Goal: Information Seeking & Learning: Learn about a topic

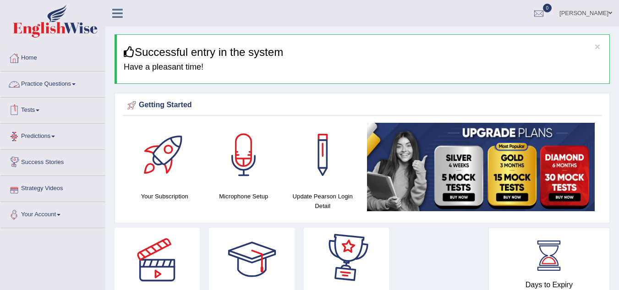
click at [67, 83] on link "Practice Questions" at bounding box center [52, 82] width 104 height 23
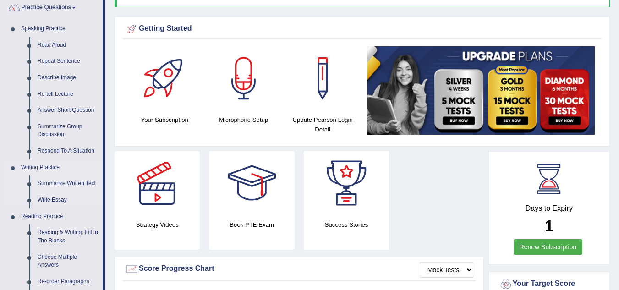
scroll to position [92, 0]
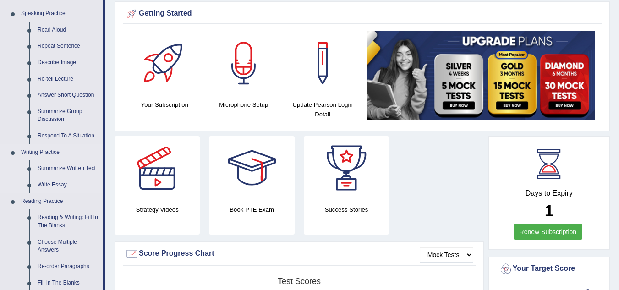
click at [45, 152] on link "Writing Practice" at bounding box center [60, 152] width 86 height 16
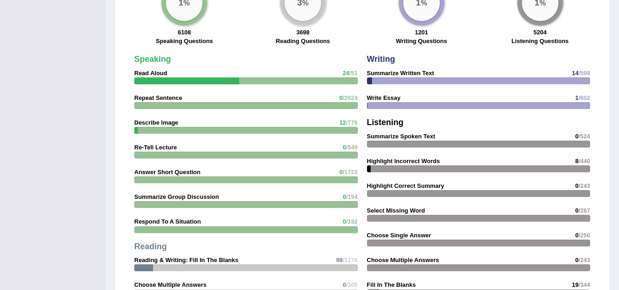
scroll to position [779, 0]
click at [374, 59] on strong "Writing" at bounding box center [381, 58] width 28 height 9
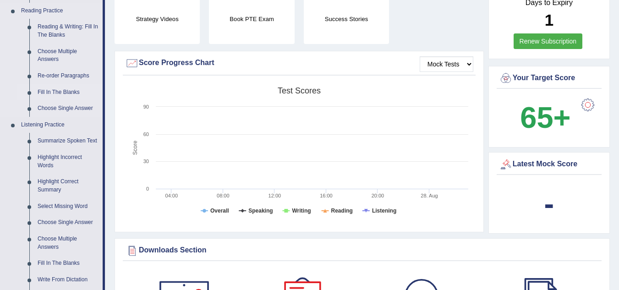
scroll to position [229, 0]
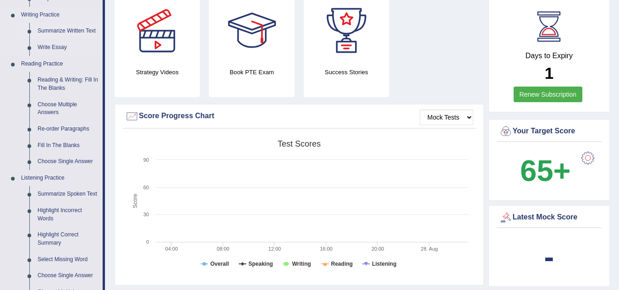
click at [56, 30] on link "Summarize Written Text" at bounding box center [67, 31] width 69 height 16
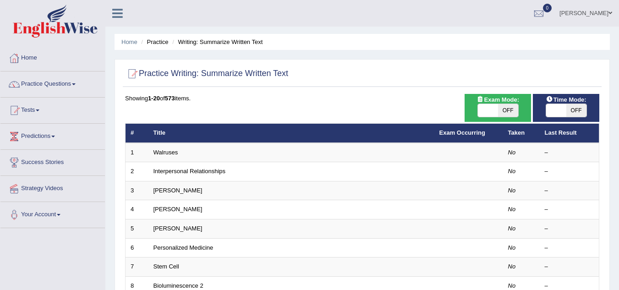
click at [505, 108] on span "OFF" at bounding box center [508, 110] width 20 height 13
checkbox input "true"
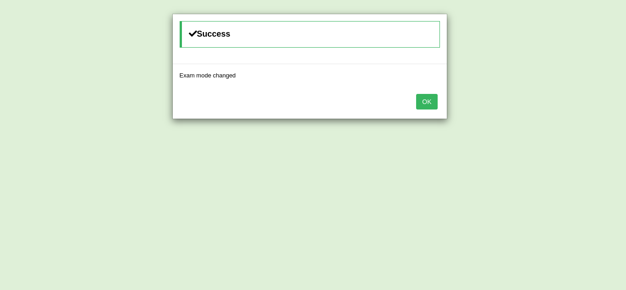
click at [425, 99] on button "OK" at bounding box center [426, 102] width 21 height 16
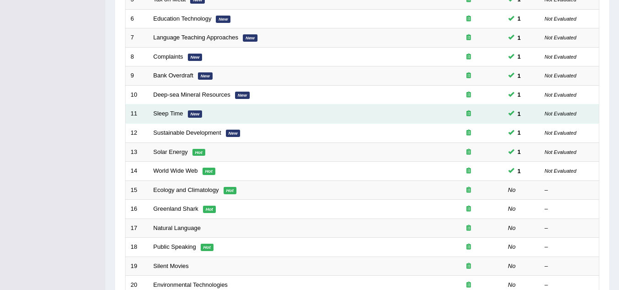
scroll to position [275, 0]
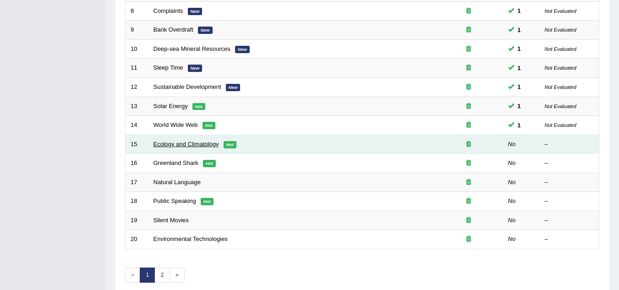
click at [188, 142] on link "Ecology and Climatology" at bounding box center [187, 144] width 66 height 7
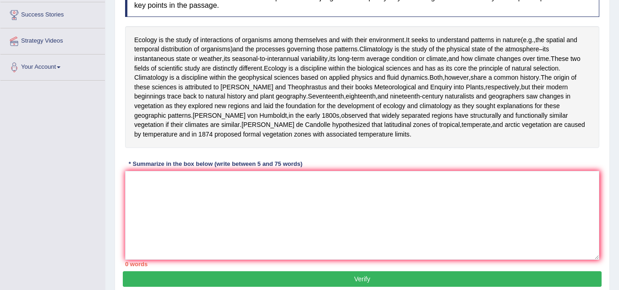
scroll to position [102, 0]
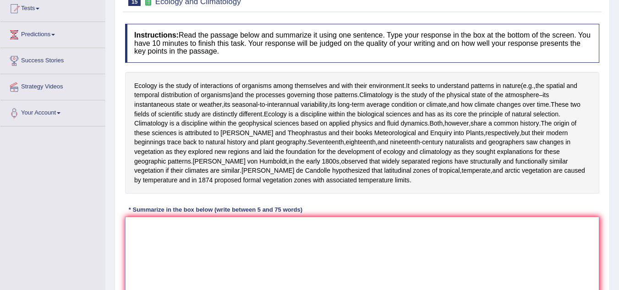
click at [187, 249] on textarea at bounding box center [362, 261] width 474 height 89
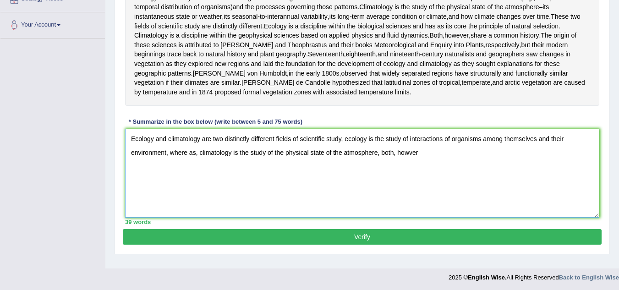
scroll to position [193, 0]
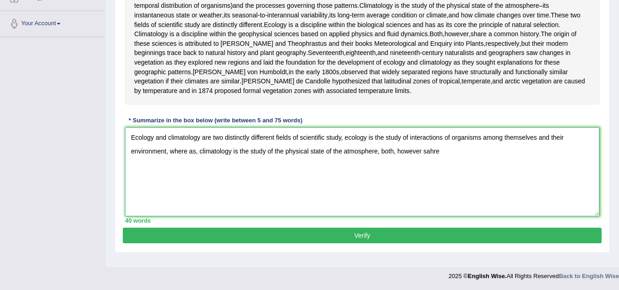
click at [422, 161] on textarea "Ecology and climatology are two distinctly different fields of scientific study…" at bounding box center [362, 171] width 474 height 89
click at [448, 161] on textarea "Ecology and climatology are two distinctly different fields of scientific study…" at bounding box center [362, 171] width 474 height 89
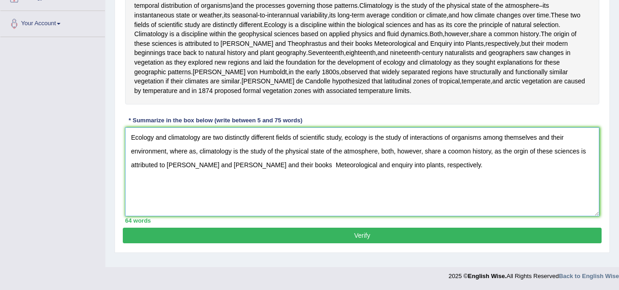
type textarea "Ecology and climatology are two distinctly different fields of scientific study…"
click at [378, 243] on button "Verify" at bounding box center [362, 236] width 479 height 16
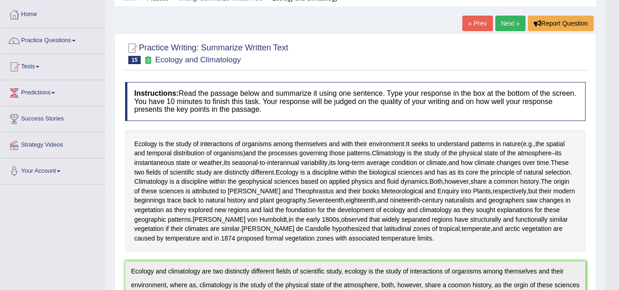
scroll to position [0, 0]
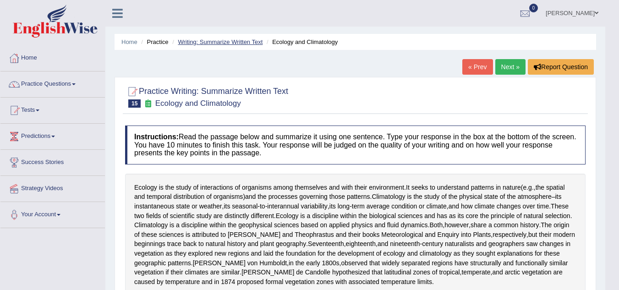
click at [220, 39] on link "Writing: Summarize Written Text" at bounding box center [220, 41] width 85 height 7
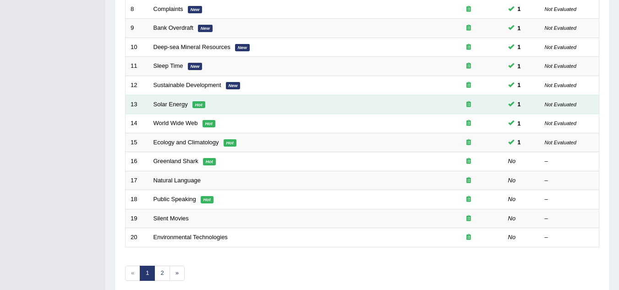
scroll to position [317, 0]
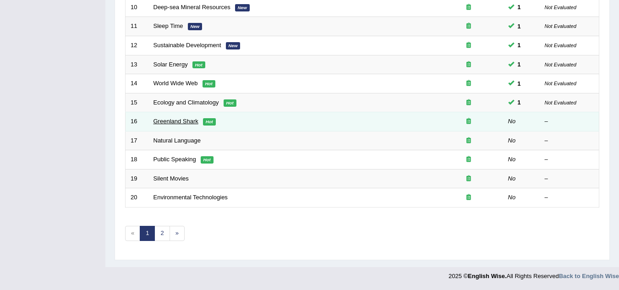
click at [179, 121] on link "Greenland Shark" at bounding box center [176, 121] width 45 height 7
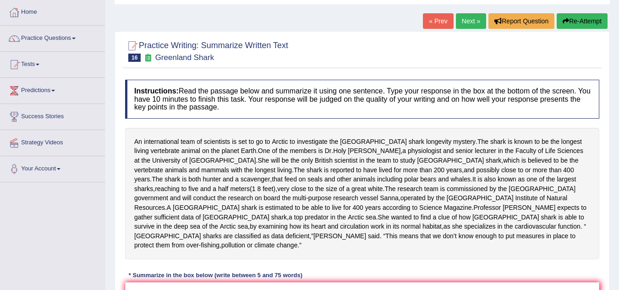
scroll to position [92, 0]
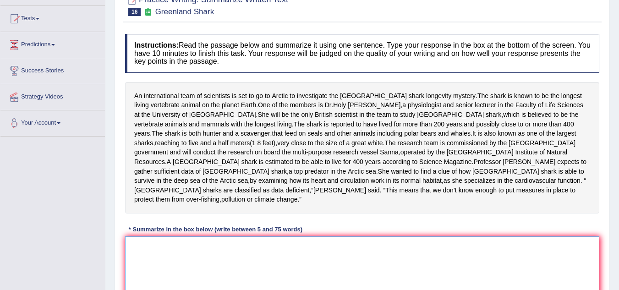
click at [162, 256] on textarea at bounding box center [362, 280] width 474 height 89
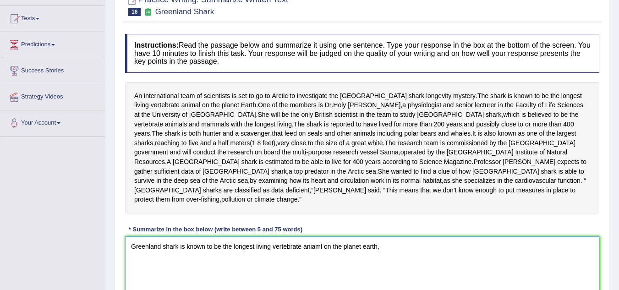
click at [321, 238] on textarea "Greenland shark is known to be the longest living vertebrate aniaml on the plan…" at bounding box center [362, 280] width 474 height 89
click at [388, 237] on textarea "Greenland shark is known to be the longest living vertebrate animal on the plan…" at bounding box center [362, 280] width 474 height 89
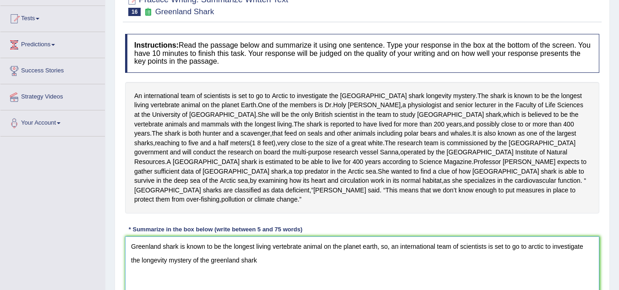
click at [376, 237] on textarea "Greenland shark is known to be the longest living vertebrate animal on the plan…" at bounding box center [362, 280] width 474 height 89
click at [390, 238] on textarea "Greenland shark is known to be the longest living vertebrate animal on the plan…" at bounding box center [362, 280] width 474 height 89
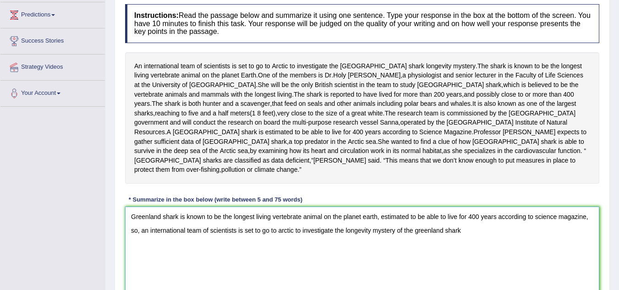
scroll to position [137, 0]
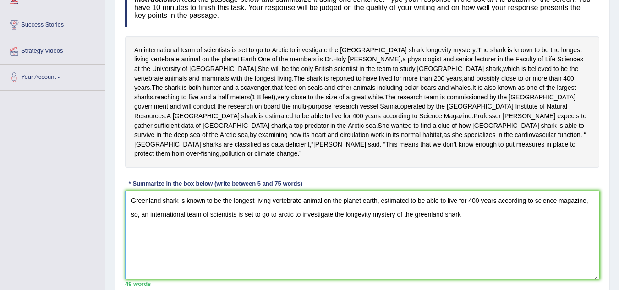
click at [470, 208] on textarea "Greenland shark is known to be the longest living vertebrate animal on the plan…" at bounding box center [362, 235] width 474 height 89
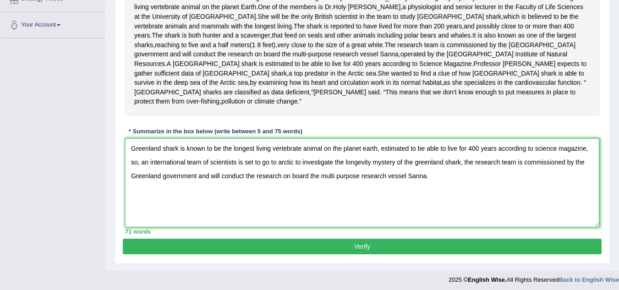
scroll to position [191, 0]
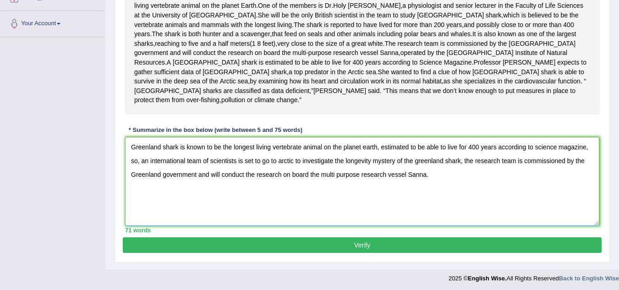
type textarea "Greenland shark is known to be the longest living vertebrate animal on the plan…"
click at [323, 227] on div "Instructions: Read the passage below and summarize it using one sentence. Type …" at bounding box center [362, 83] width 479 height 307
click at [322, 237] on button "Verify" at bounding box center [362, 245] width 479 height 16
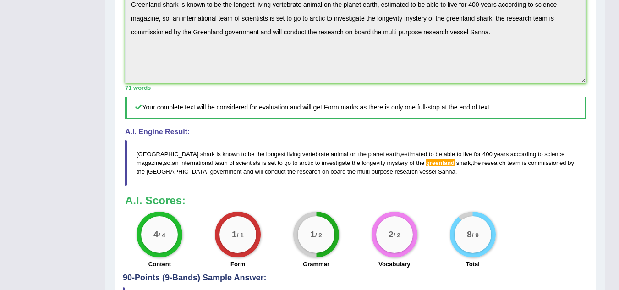
scroll to position [329, 0]
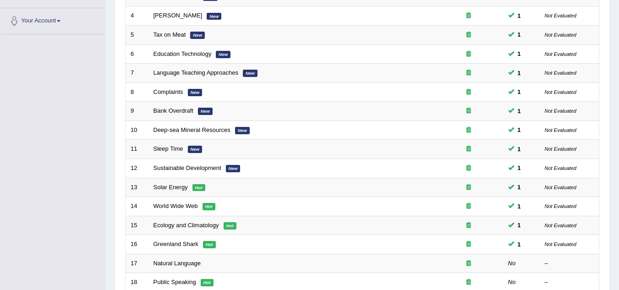
scroll to position [271, 0]
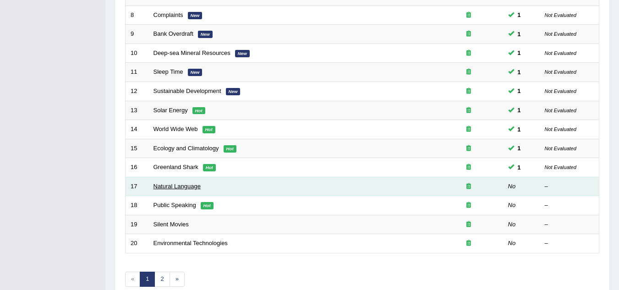
click at [178, 184] on link "Natural Language" at bounding box center [177, 186] width 47 height 7
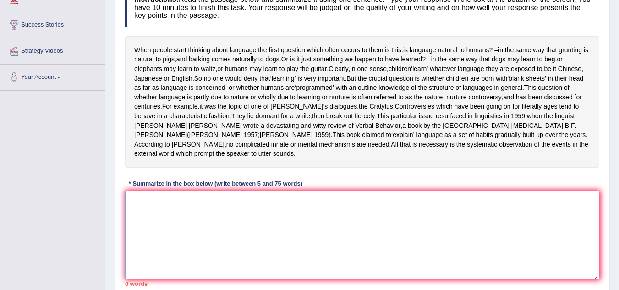
click at [315, 224] on textarea at bounding box center [362, 235] width 474 height 89
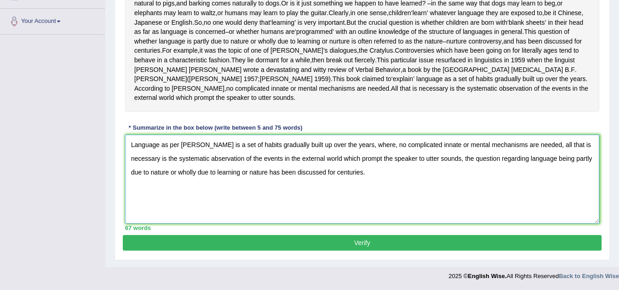
scroll to position [212, 0]
type textarea "Language as per Skinner is a set of habits gradually built up over the years, w…"
click at [339, 241] on button "Verify" at bounding box center [362, 243] width 479 height 16
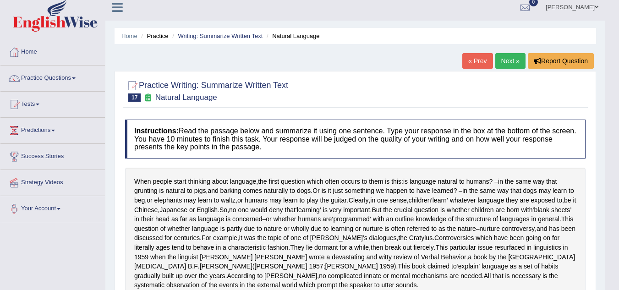
scroll to position [0, 0]
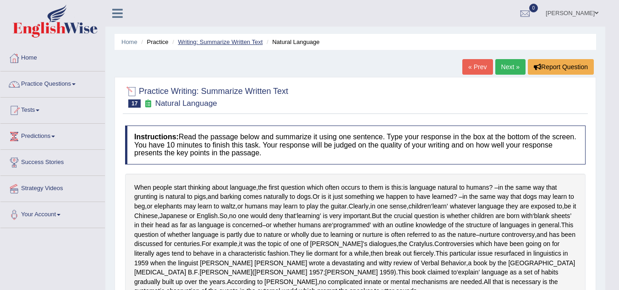
click at [214, 42] on link "Writing: Summarize Written Text" at bounding box center [220, 41] width 85 height 7
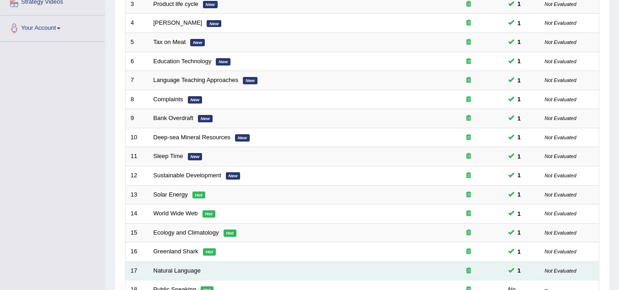
scroll to position [317, 0]
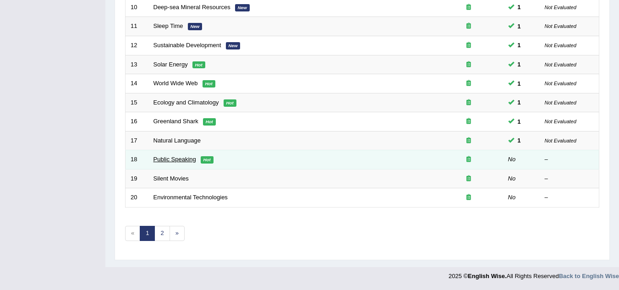
click at [175, 160] on link "Public Speaking" at bounding box center [175, 159] width 43 height 7
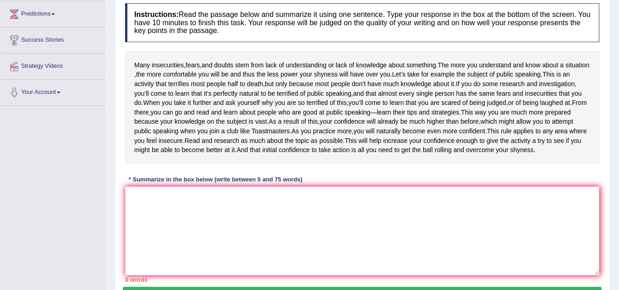
scroll to position [137, 0]
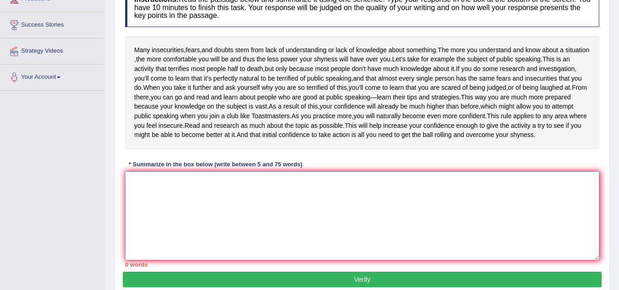
click at [194, 244] on textarea at bounding box center [362, 215] width 474 height 89
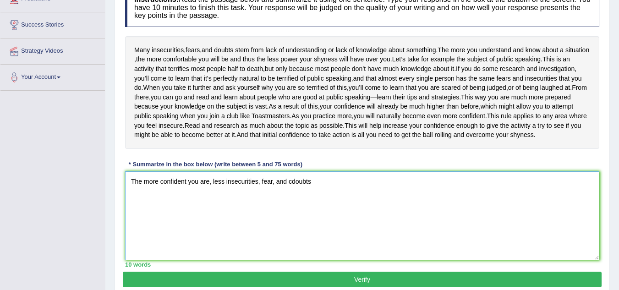
click at [294, 249] on textarea "The more confident you are, less insecurities, fear, and cdoubts" at bounding box center [362, 215] width 474 height 89
click at [315, 246] on textarea "The more confident you are, less insecurities, fear, and doubts" at bounding box center [362, 215] width 474 height 89
drag, startPoint x: 315, startPoint y: 246, endPoint x: 88, endPoint y: 268, distance: 228.8
click at [88, 268] on div "Toggle navigation Home Practice Questions Speaking Practice Read Aloud Repeat S…" at bounding box center [309, 101] width 619 height 477
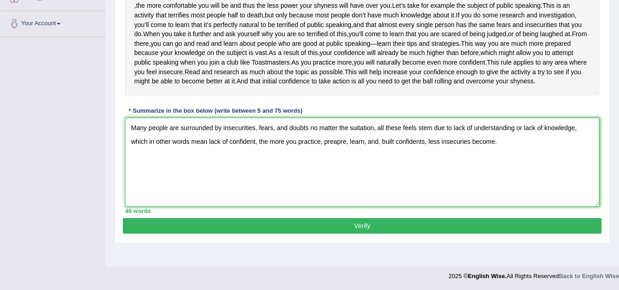
scroll to position [229, 0]
type textarea "Many people are surrounded by insecurities, fears, and doubts no matter the sui…"
click at [307, 234] on button "Verify" at bounding box center [362, 226] width 479 height 16
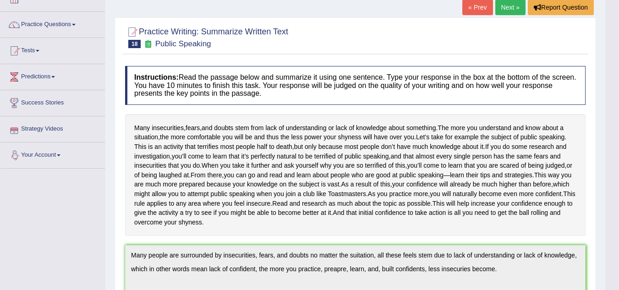
scroll to position [0, 0]
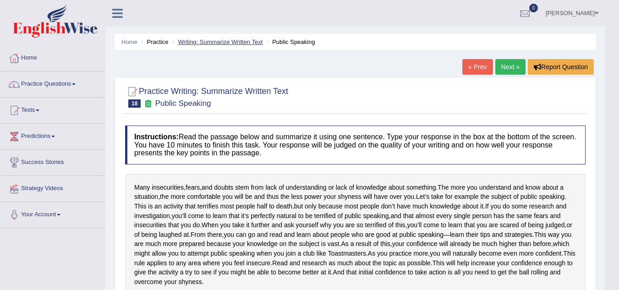
click at [235, 42] on link "Writing: Summarize Written Text" at bounding box center [220, 41] width 85 height 7
